Goal: Task Accomplishment & Management: Complete application form

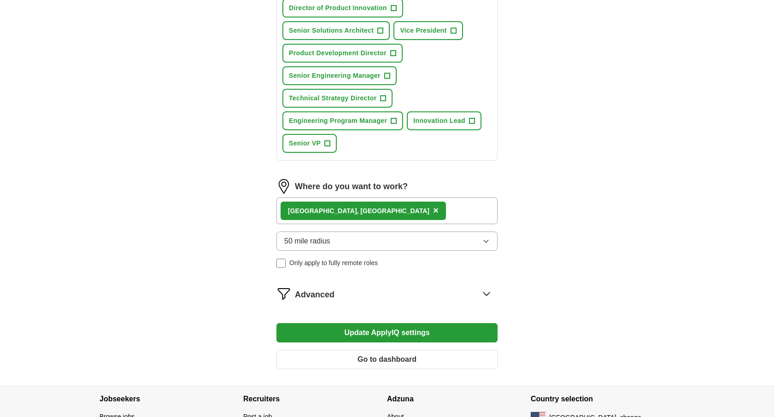
scroll to position [501, 0]
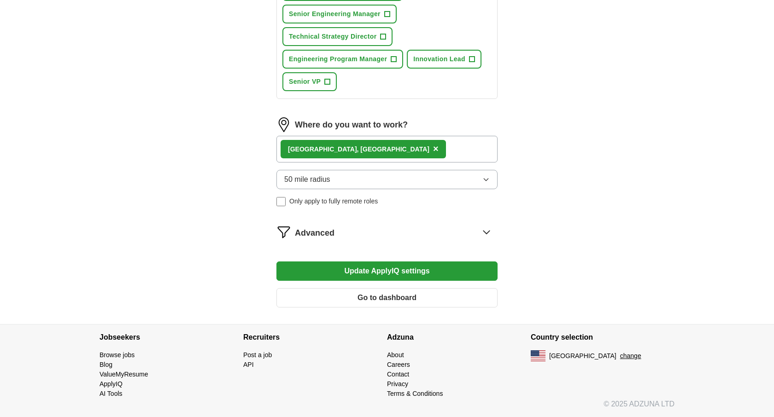
click at [487, 229] on icon at bounding box center [486, 232] width 15 height 15
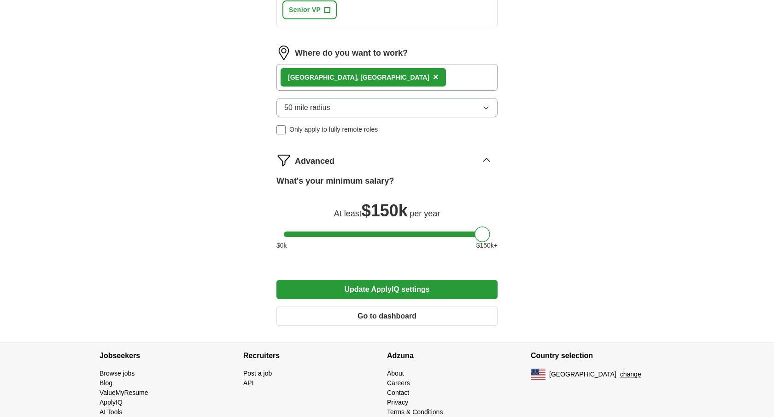
scroll to position [591, 0]
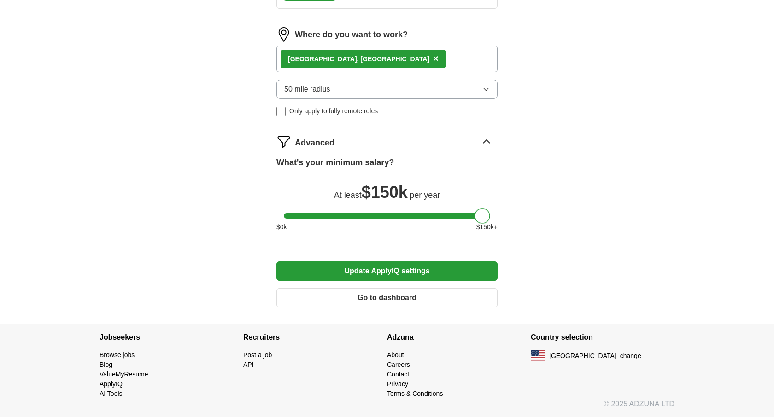
drag, startPoint x: 479, startPoint y: 217, endPoint x: 542, endPoint y: 218, distance: 63.1
click at [444, 296] on button "Go to dashboard" at bounding box center [386, 297] width 221 height 19
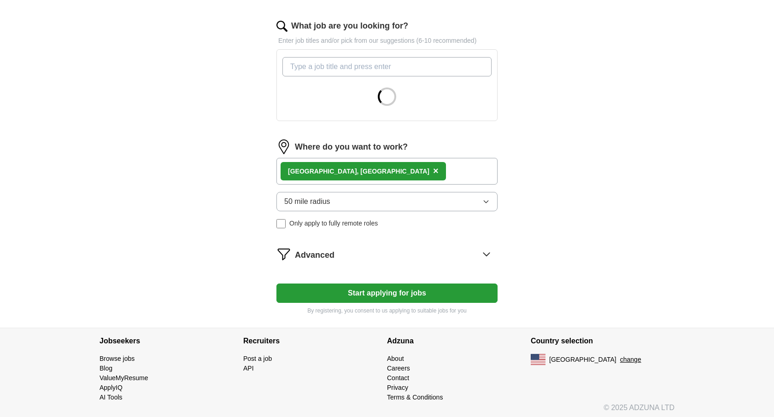
scroll to position [293, 0]
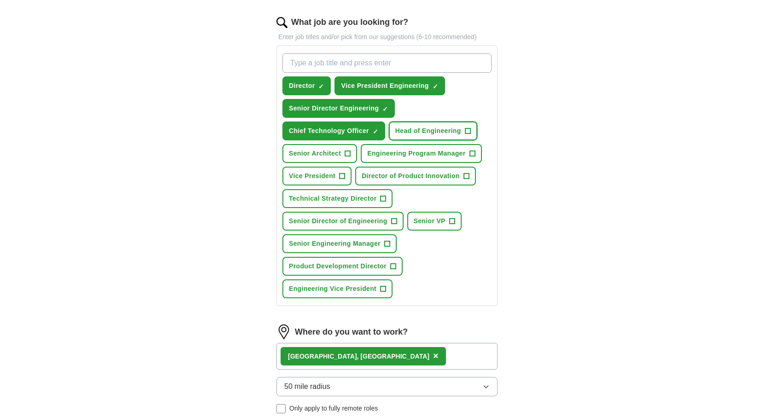
click at [465, 129] on span "+" at bounding box center [468, 131] width 6 height 7
click at [380, 288] on span "+" at bounding box center [383, 288] width 6 height 7
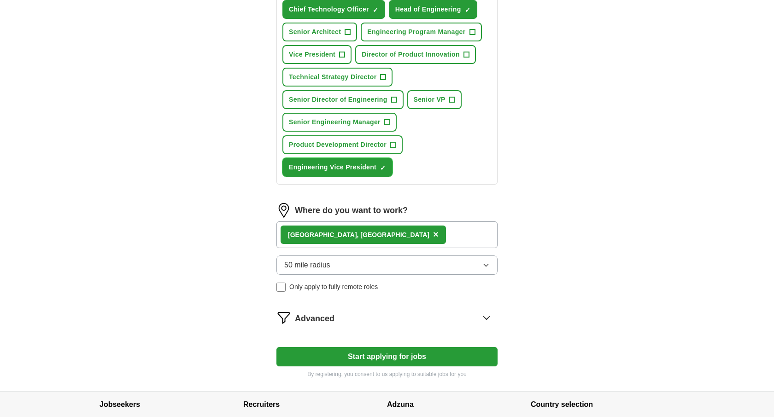
scroll to position [482, 0]
